Goal: Transaction & Acquisition: Purchase product/service

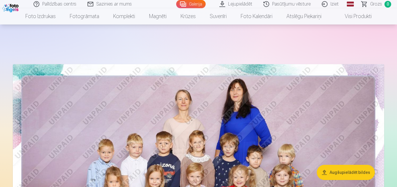
scroll to position [1151, 0]
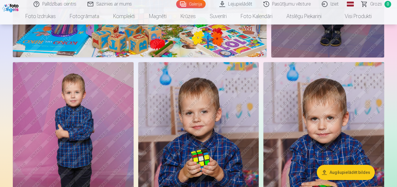
scroll to position [2296, 0]
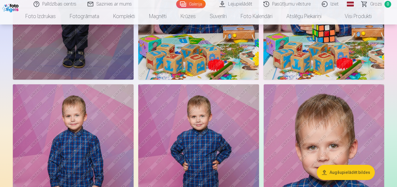
click at [396, 109] on div "Augšupielādēt bildes Foto izdrukas Augstas kvalitātes fotoattēlu izdrukas 210 g…" at bounding box center [198, 99] width 397 height 4791
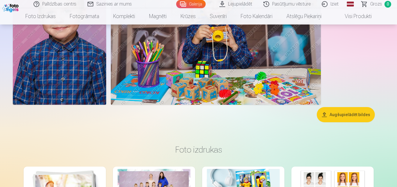
scroll to position [2950, 0]
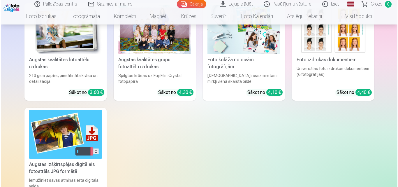
scroll to position [963, 0]
